Goal: Information Seeking & Learning: Learn about a topic

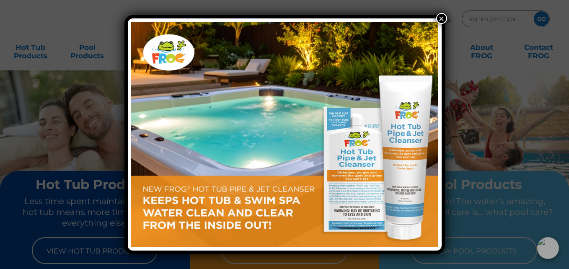
click at [440, 17] on button "×" at bounding box center [441, 18] width 11 height 11
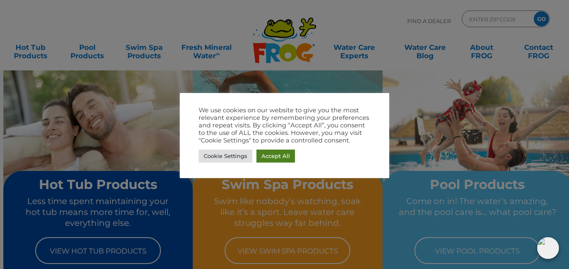
click at [284, 152] on link "Accept All" at bounding box center [275, 155] width 39 height 13
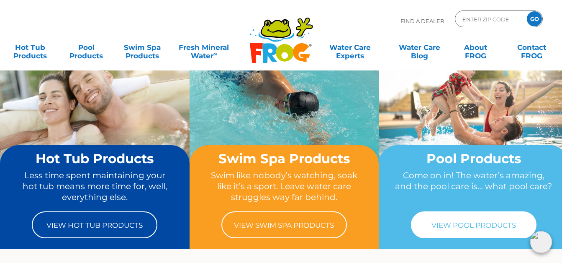
scroll to position [84, 0]
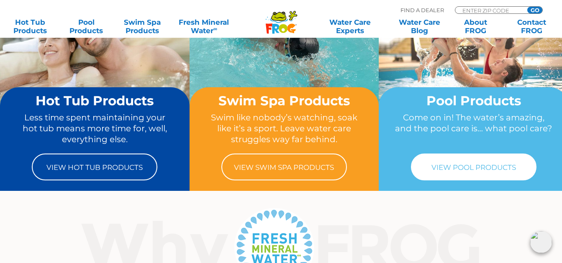
click at [476, 166] on link "View Pool Products" at bounding box center [474, 166] width 126 height 27
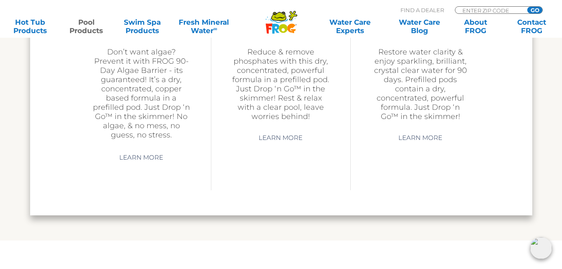
scroll to position [2764, 0]
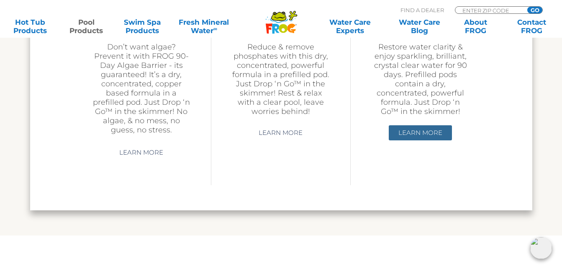
click at [428, 131] on link "Learn More" at bounding box center [420, 132] width 63 height 15
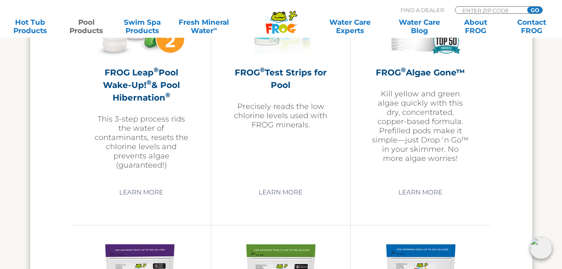
scroll to position [2446, 0]
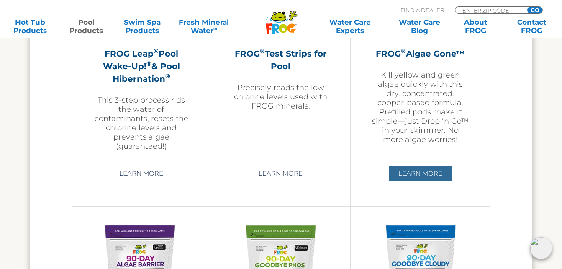
click at [417, 173] on link "Learn More" at bounding box center [420, 173] width 63 height 15
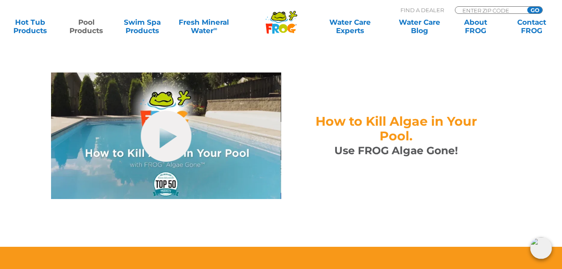
scroll to position [335, 0]
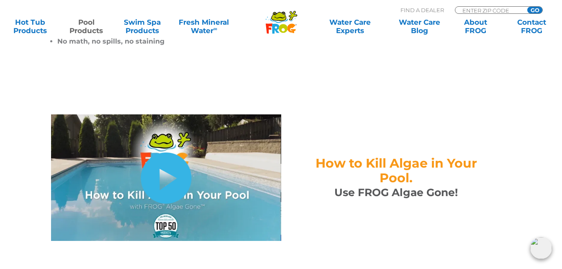
click at [180, 172] on link "hide-me" at bounding box center [166, 177] width 51 height 51
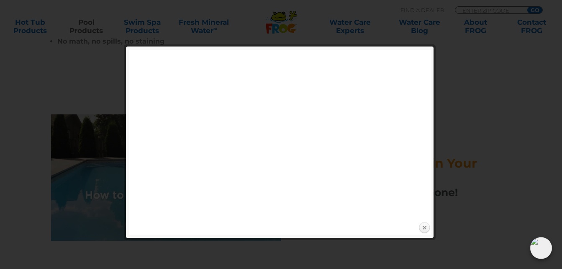
click at [425, 227] on link "Close" at bounding box center [424, 228] width 13 height 13
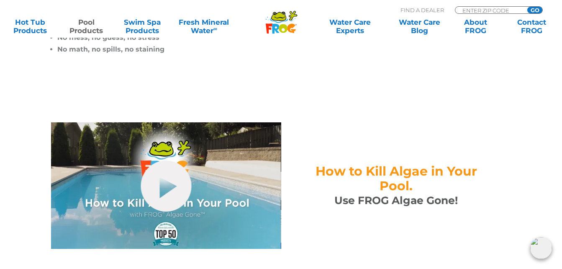
scroll to position [335, 0]
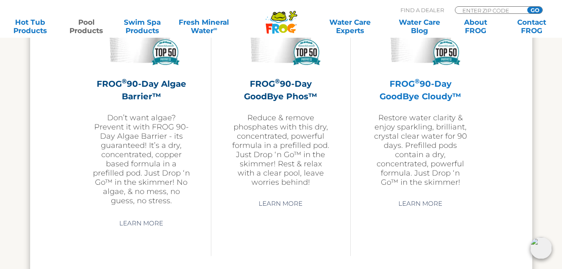
scroll to position [2714, 0]
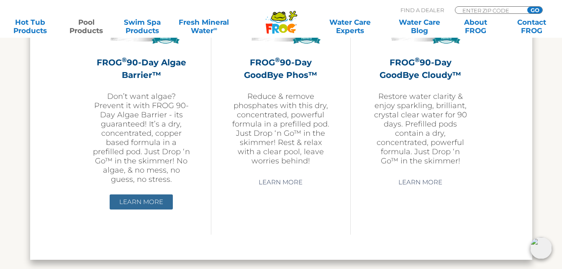
click at [142, 204] on link "Learn More" at bounding box center [141, 201] width 63 height 15
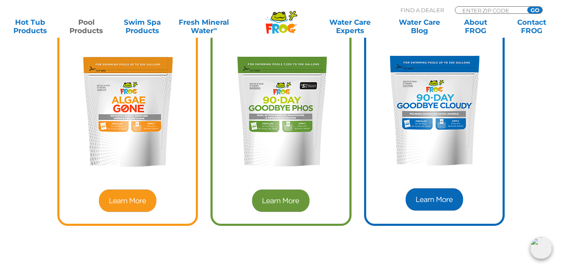
scroll to position [2366, 0]
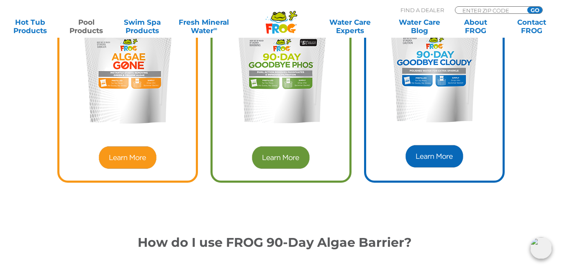
click at [271, 159] on img at bounding box center [281, 157] width 60 height 25
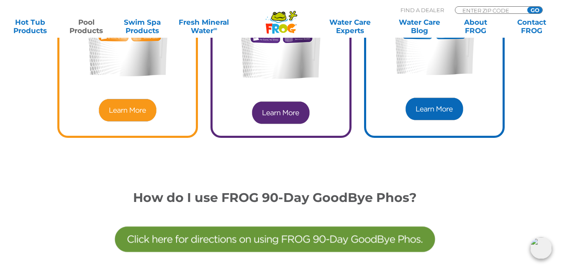
scroll to position [2540, 0]
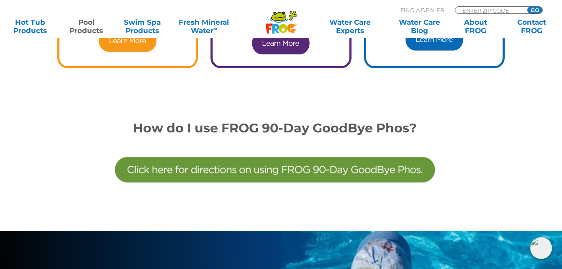
click at [260, 165] on img at bounding box center [275, 169] width 327 height 69
